Goal: Task Accomplishment & Management: Complete application form

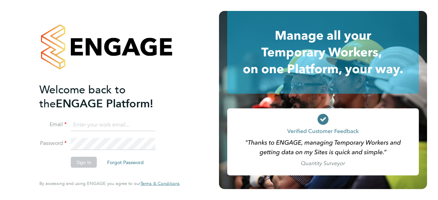
click at [136, 126] on input at bounding box center [113, 125] width 85 height 12
type input "[EMAIL_ADDRESS][DOMAIN_NAME]"
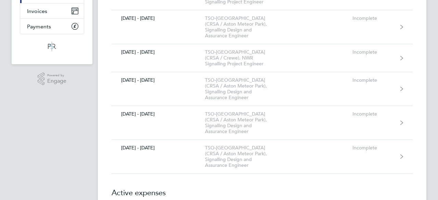
scroll to position [110, 0]
click at [244, 144] on div "TSO-UK (CRSA / Aston Meteor Park), Signalling Design and Assurance Engineer" at bounding box center [244, 155] width 78 height 23
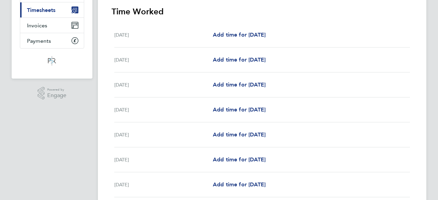
scroll to position [96, 0]
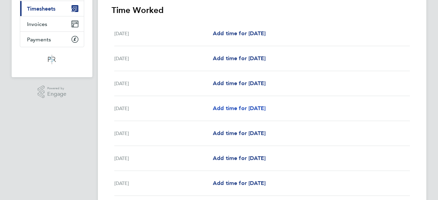
click at [264, 111] on span "Add time for Tue 26 Aug" at bounding box center [239, 108] width 53 height 7
select select "60"
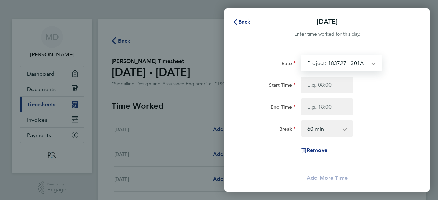
click at [326, 66] on select "Project: 183727 - 301A - Central Track Development works - 62.50 Project: 17363…" at bounding box center [337, 62] width 71 height 15
select select "60"
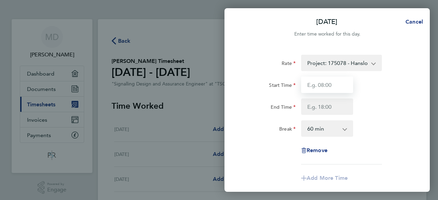
click at [315, 88] on input "Start Time" at bounding box center [327, 85] width 52 height 16
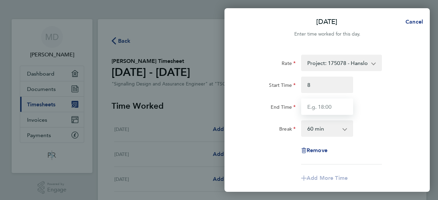
type input "08:00"
click at [314, 107] on input "End Time" at bounding box center [327, 107] width 52 height 16
type input "10:30"
click at [319, 130] on select "0 min 15 min 30 min 45 min 60 min 75 min 90 min" at bounding box center [323, 128] width 42 height 15
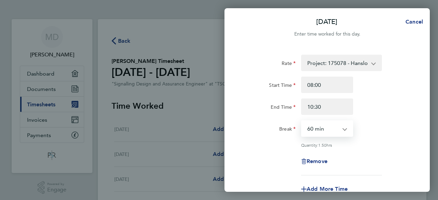
select select "0"
click at [302, 121] on select "0 min 15 min 30 min 45 min 60 min 75 min 90 min" at bounding box center [323, 128] width 42 height 15
click at [399, 113] on div "End Time 10:30" at bounding box center [327, 107] width 172 height 16
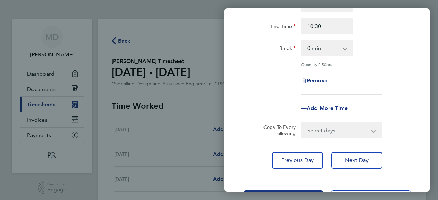
scroll to position [82, 0]
